Goal: Navigation & Orientation: Find specific page/section

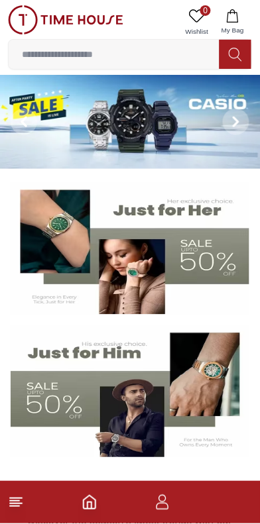
click at [21, 502] on icon at bounding box center [16, 503] width 16 height 16
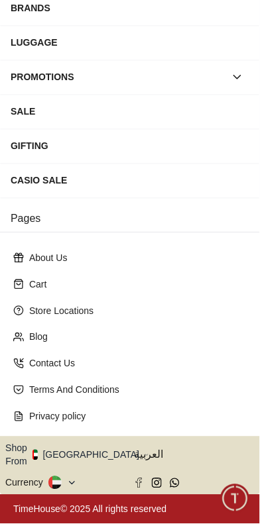
scroll to position [329, 0]
click at [103, 442] on button "Shop From [GEOGRAPHIC_DATA]" at bounding box center [77, 455] width 144 height 27
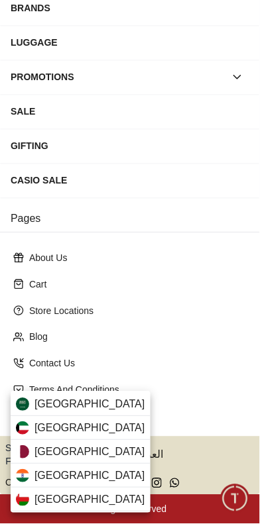
click at [103, 407] on span "[GEOGRAPHIC_DATA]" at bounding box center [89, 405] width 111 height 16
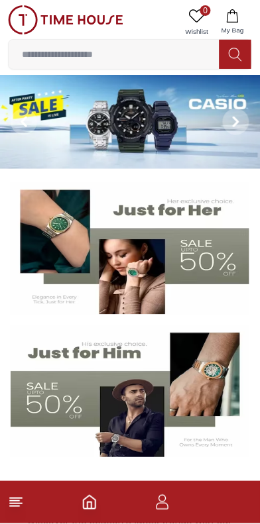
click at [234, 19] on icon "button" at bounding box center [232, 15] width 13 height 13
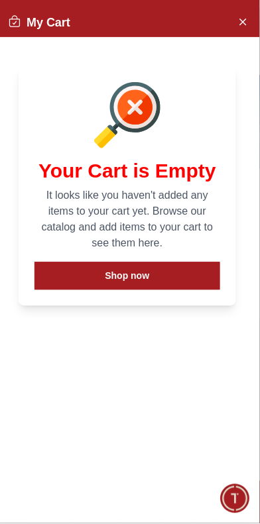
click at [240, 18] on icon "Close Account" at bounding box center [242, 21] width 11 height 17
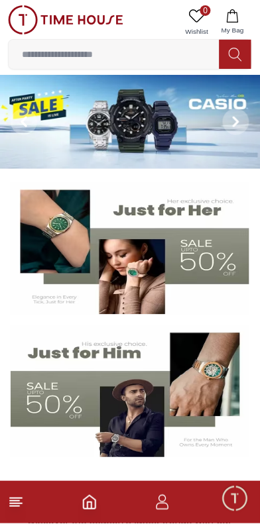
click at [170, 502] on icon "button" at bounding box center [162, 503] width 16 height 16
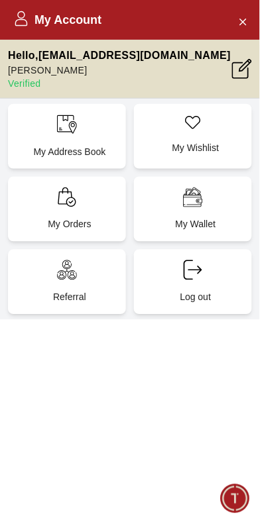
click at [202, 207] on icon at bounding box center [192, 198] width 19 height 20
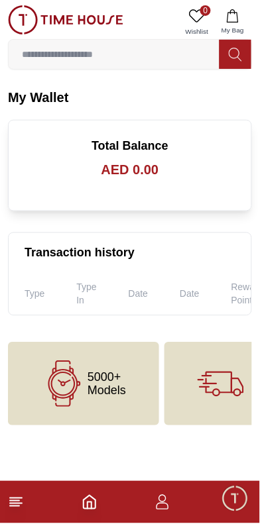
click at [21, 507] on icon at bounding box center [16, 503] width 16 height 16
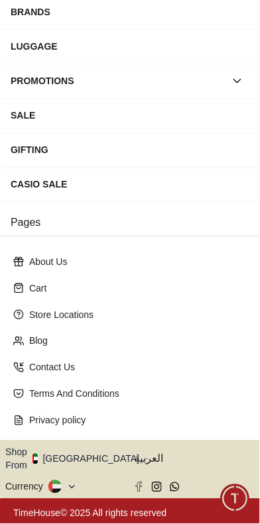
scroll to position [329, 0]
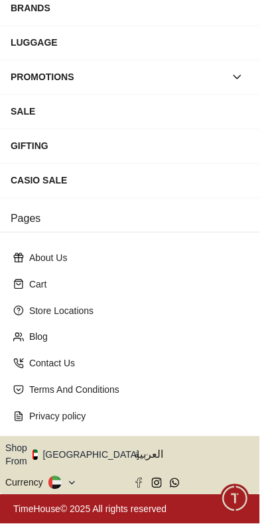
click at [92, 442] on button "Shop From [GEOGRAPHIC_DATA]" at bounding box center [77, 455] width 144 height 27
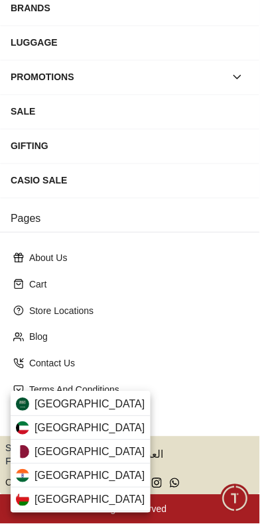
click at [111, 406] on span "[GEOGRAPHIC_DATA]" at bounding box center [89, 405] width 111 height 16
